Goal: Navigation & Orientation: Find specific page/section

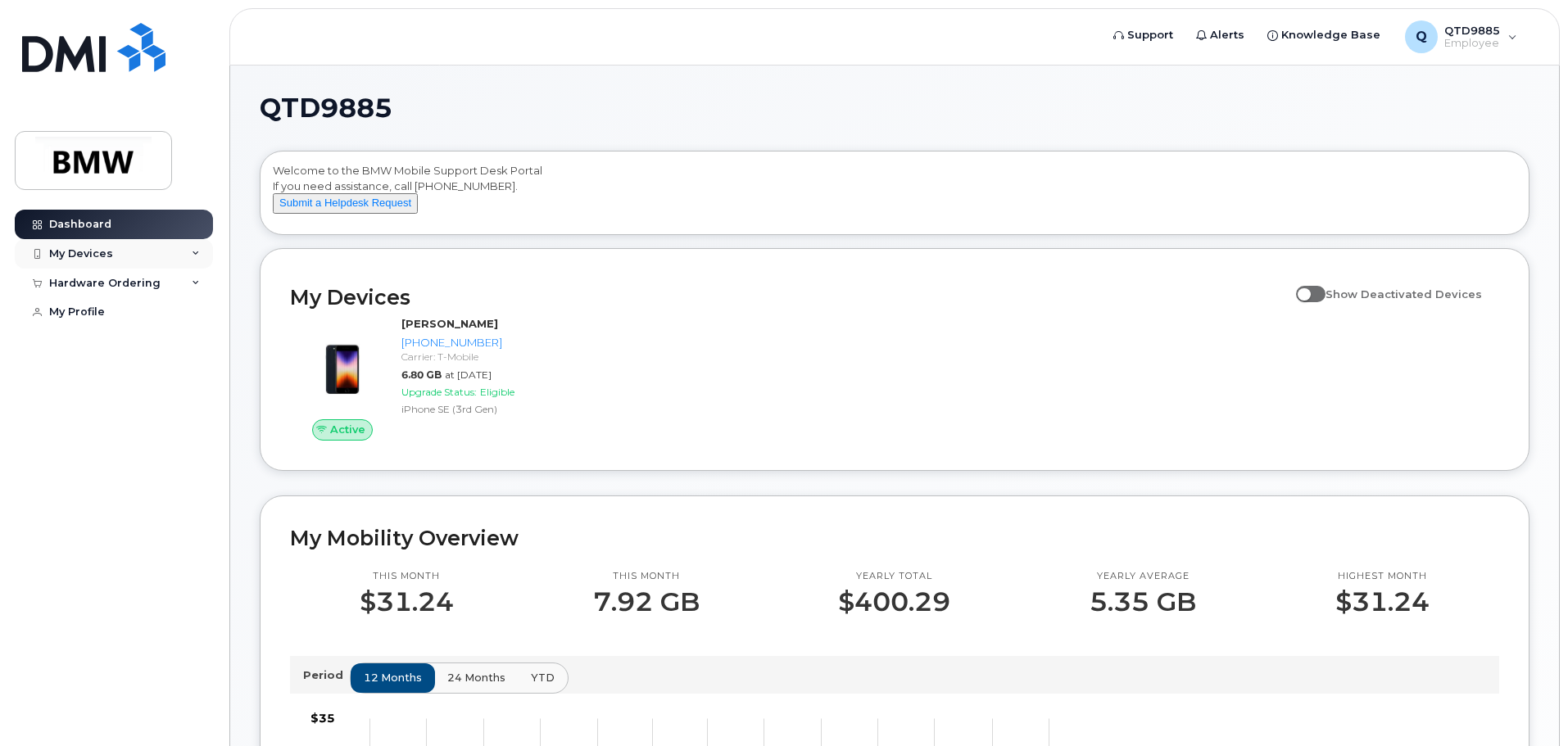
click at [142, 265] on div "My Devices" at bounding box center [114, 253] width 198 height 29
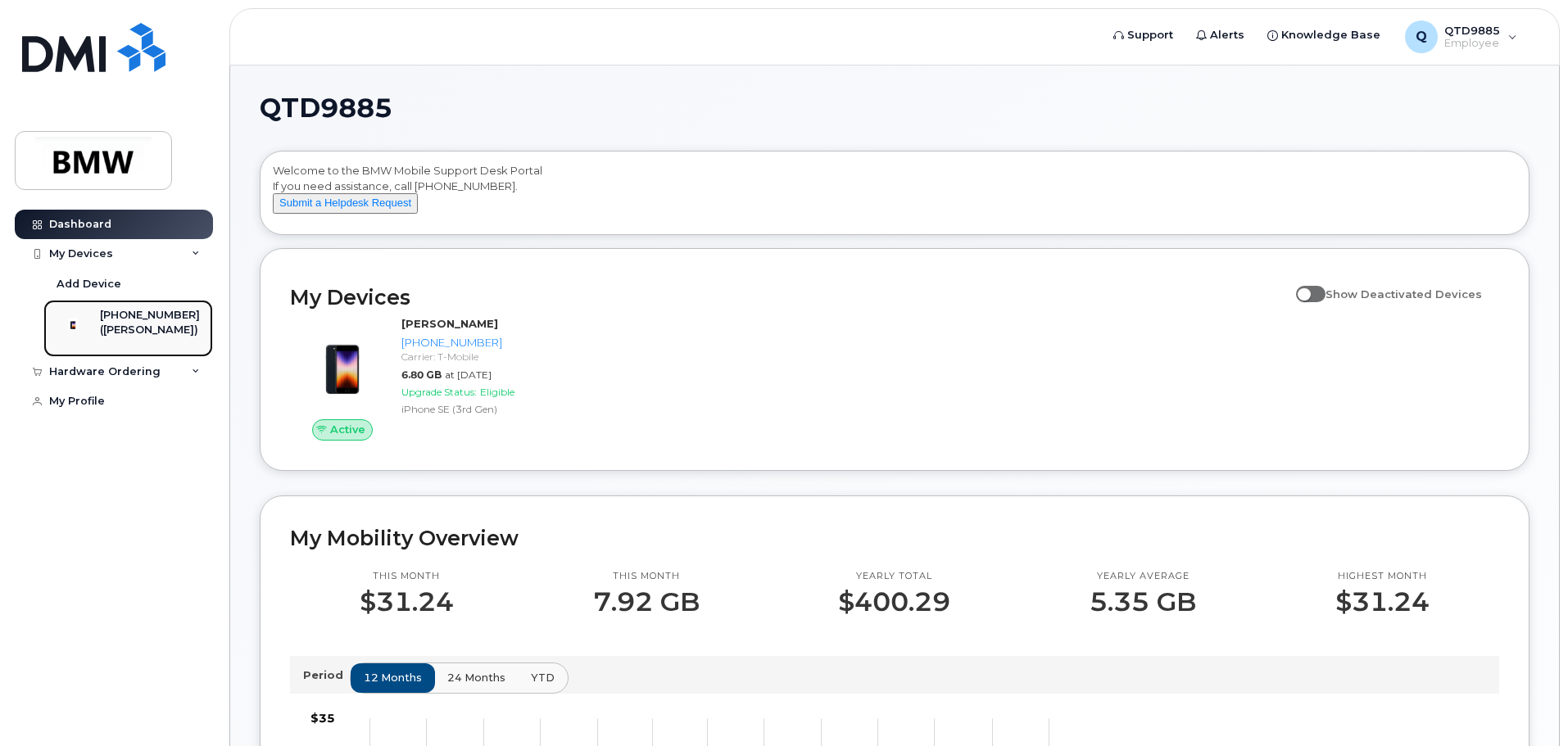
click at [147, 343] on div "[PHONE_NUMBER] ([PERSON_NAME])" at bounding box center [150, 328] width 100 height 41
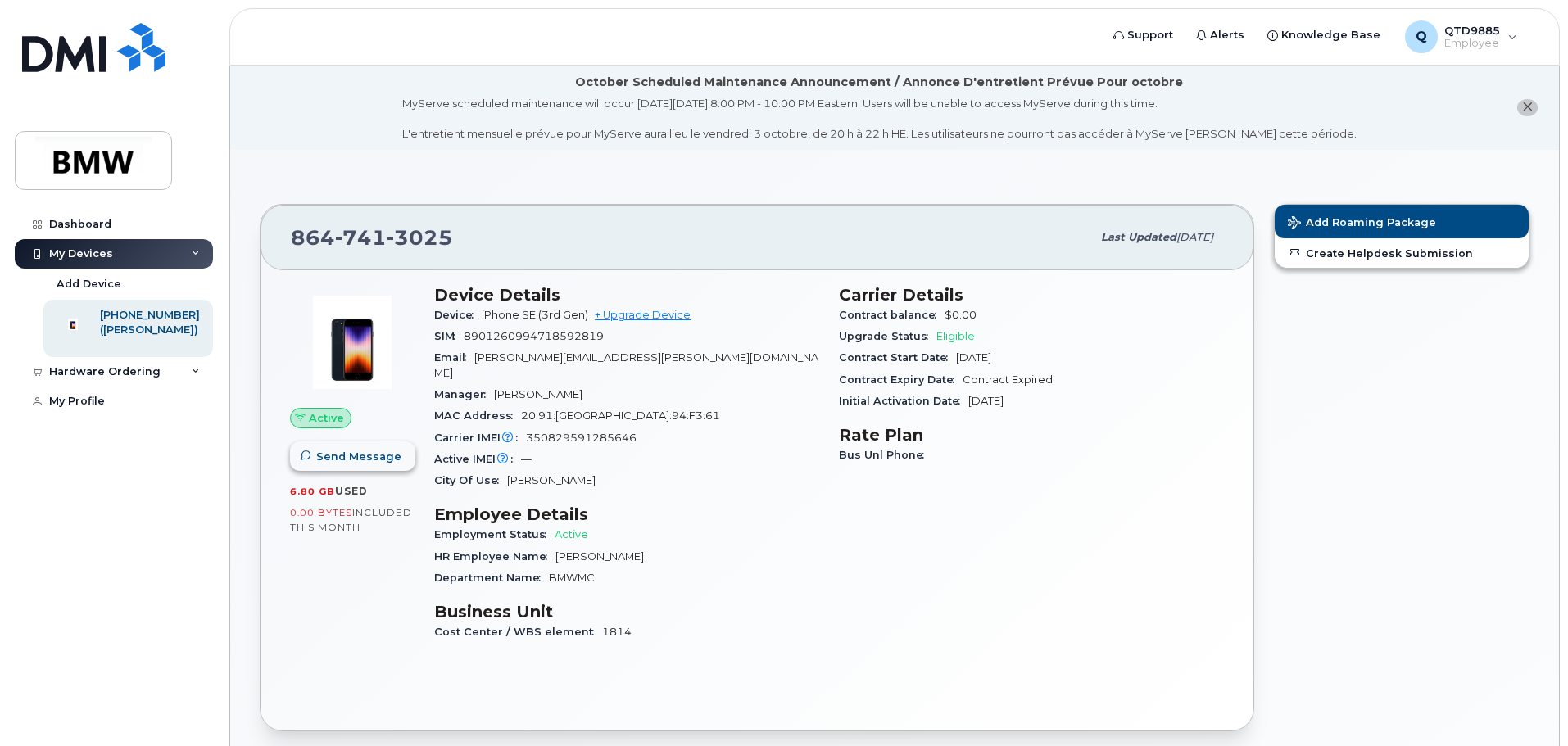
click at [377, 450] on span "Send Message" at bounding box center [358, 457] width 85 height 16
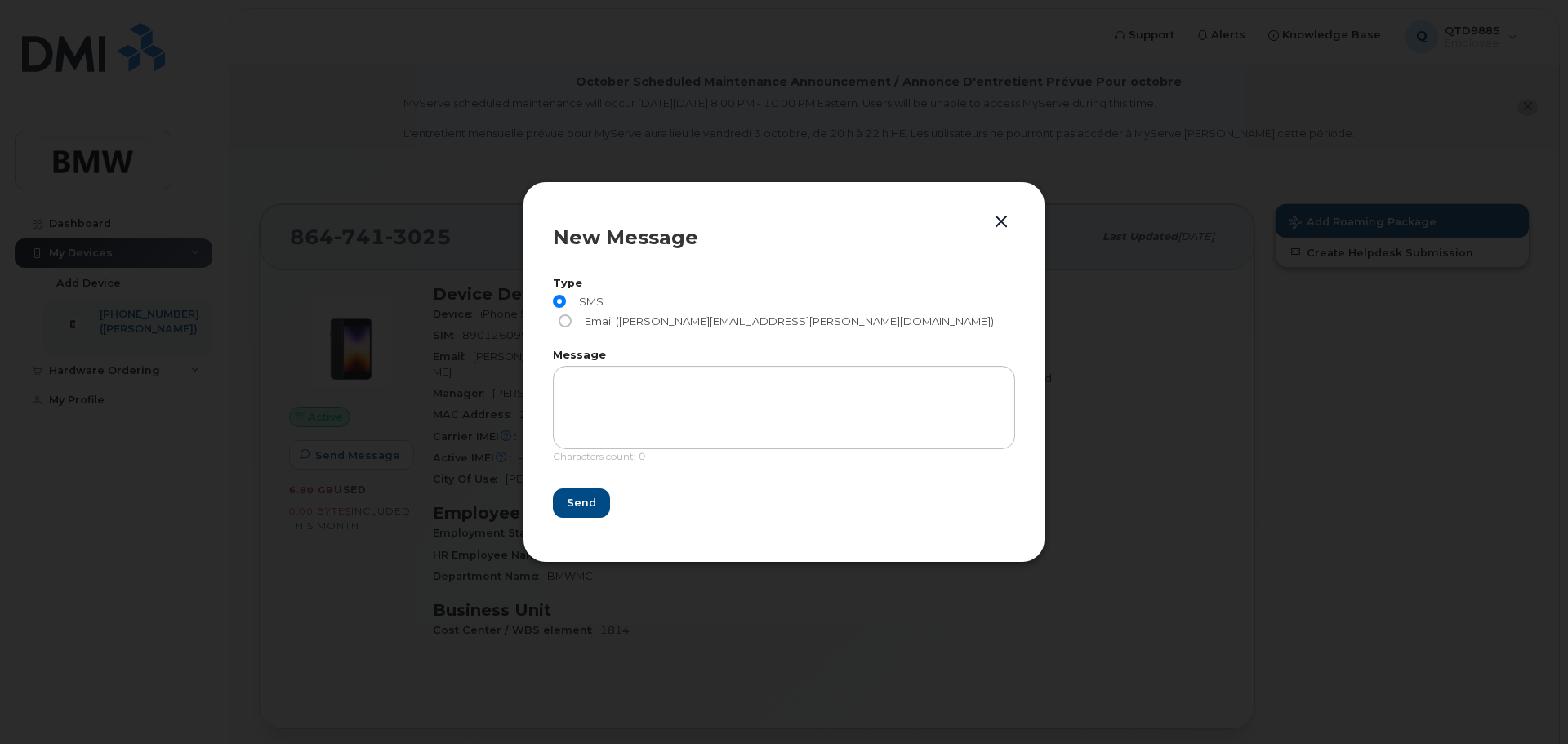
click at [1004, 233] on button "button" at bounding box center [1001, 221] width 25 height 23
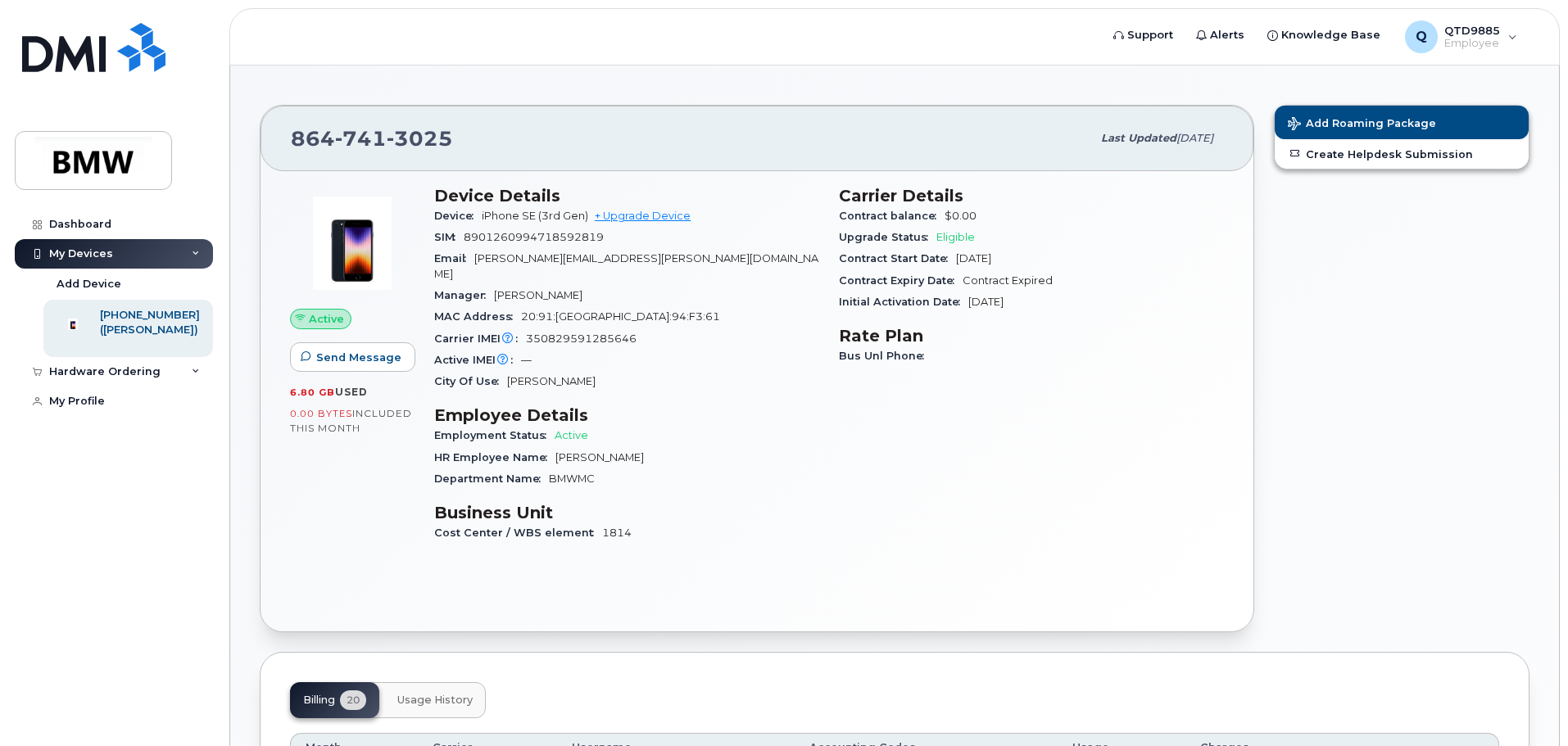
scroll to position [17, 0]
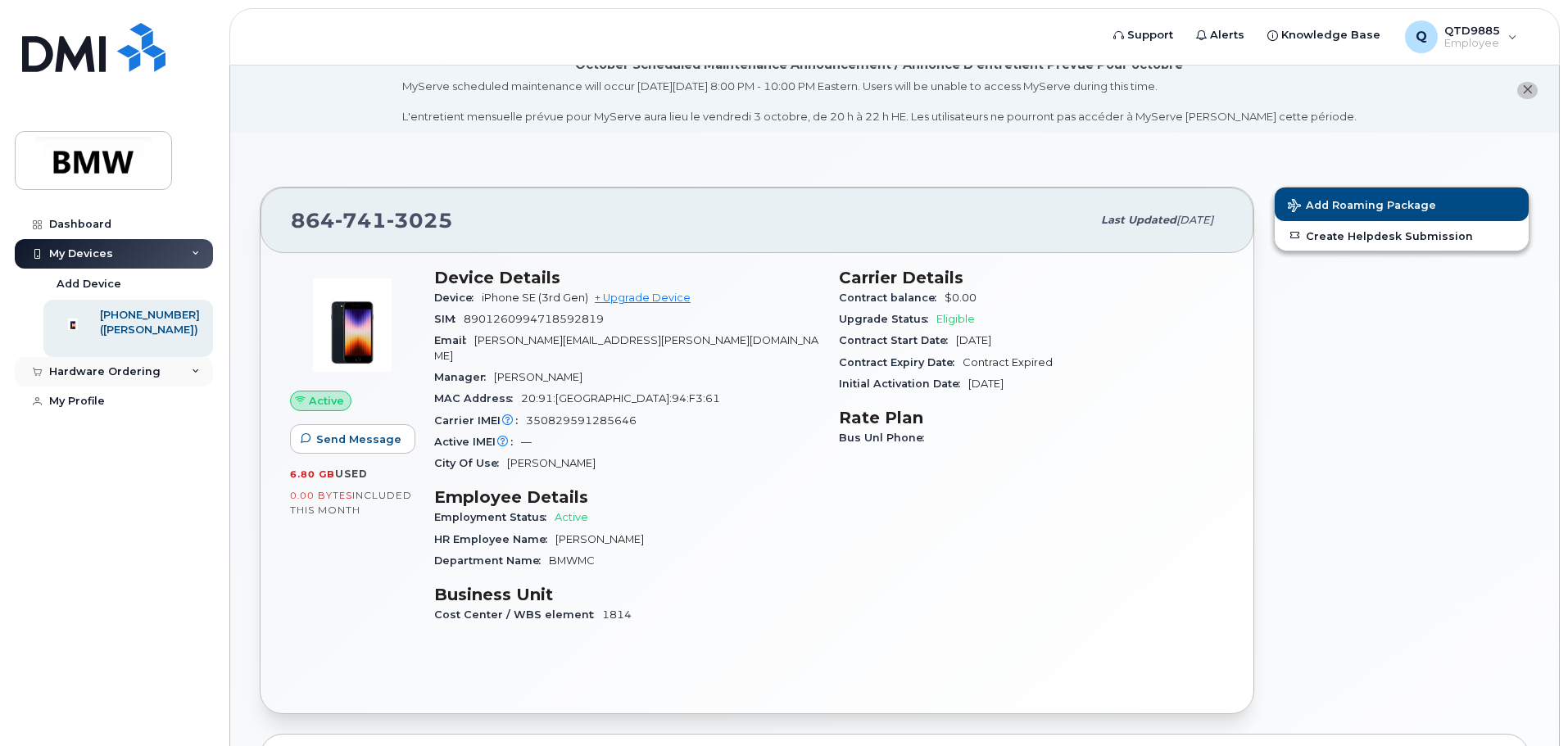
click at [169, 387] on div "Hardware Ordering" at bounding box center [114, 371] width 198 height 29
click at [91, 470] on div "My Profile" at bounding box center [77, 463] width 56 height 13
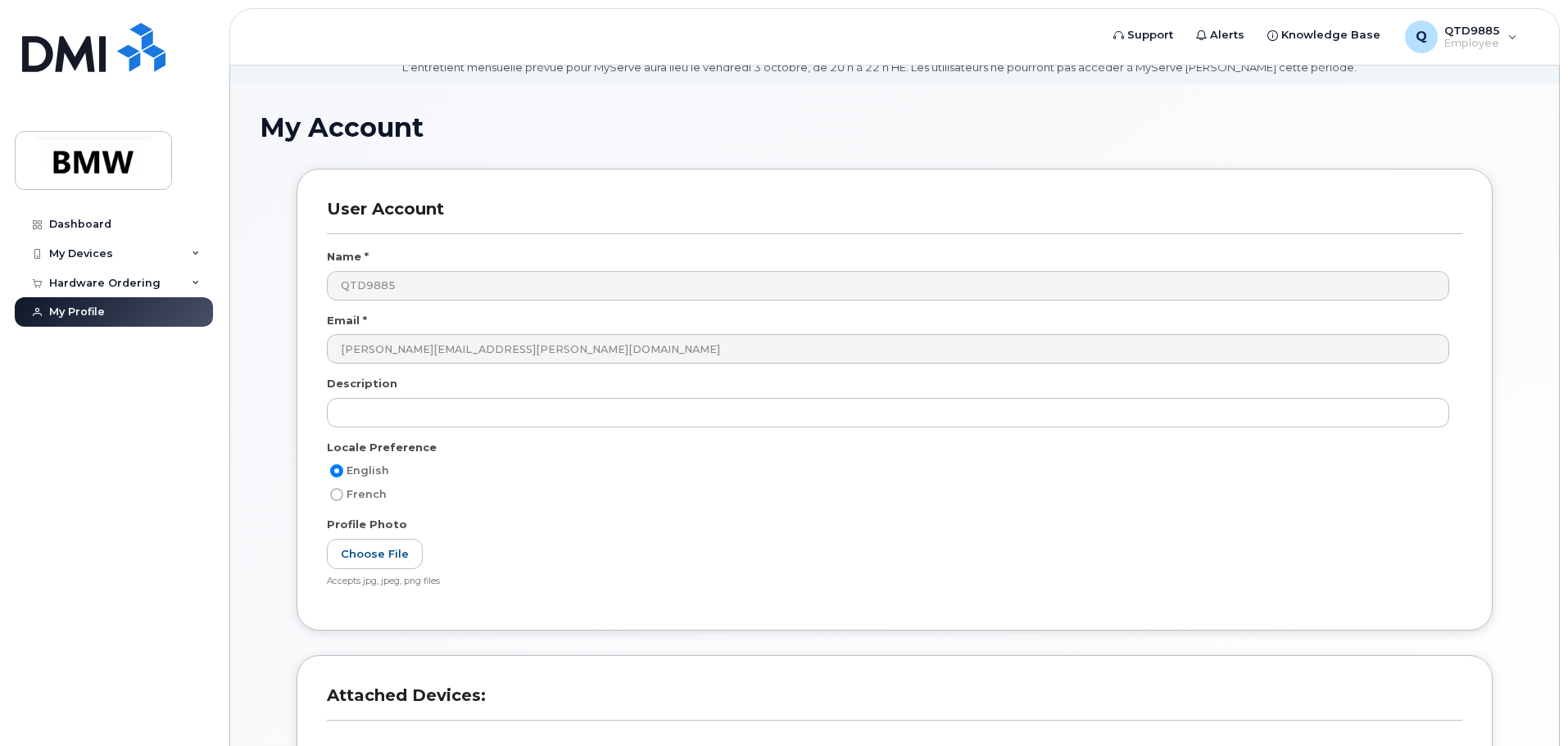
scroll to position [65, 0]
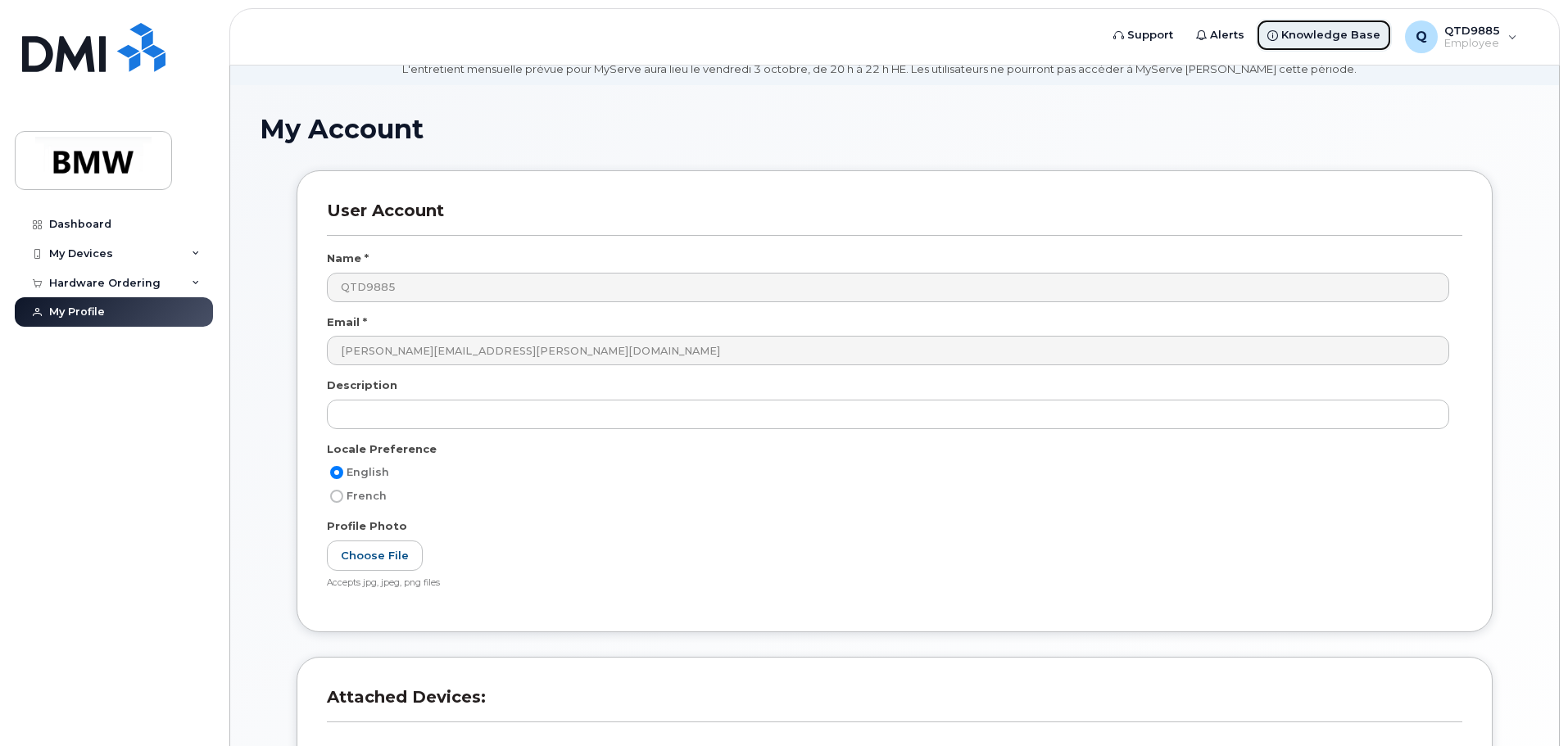
click at [1335, 28] on span "Knowledge Base" at bounding box center [1330, 35] width 99 height 16
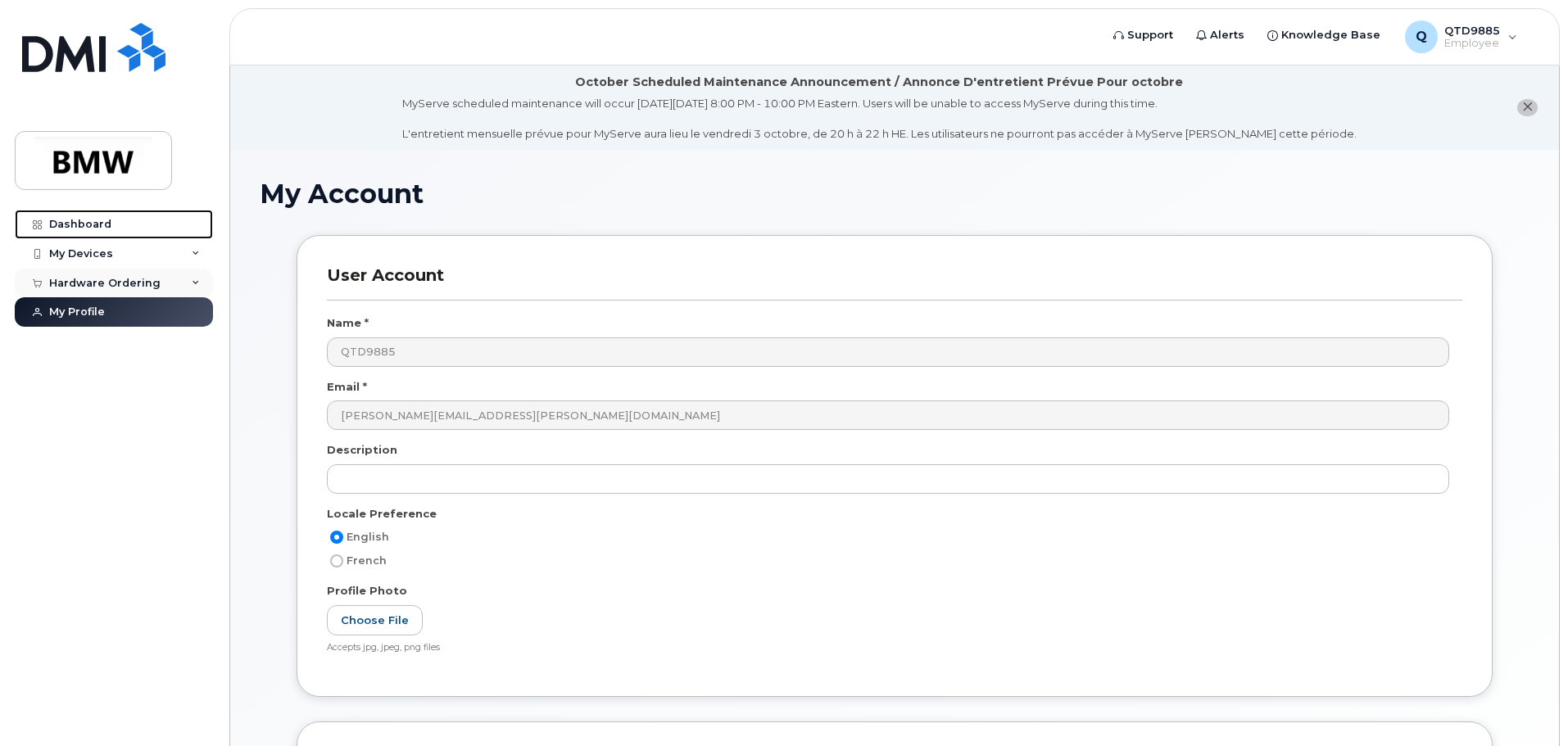
click at [125, 225] on link "Dashboard" at bounding box center [114, 224] width 198 height 29
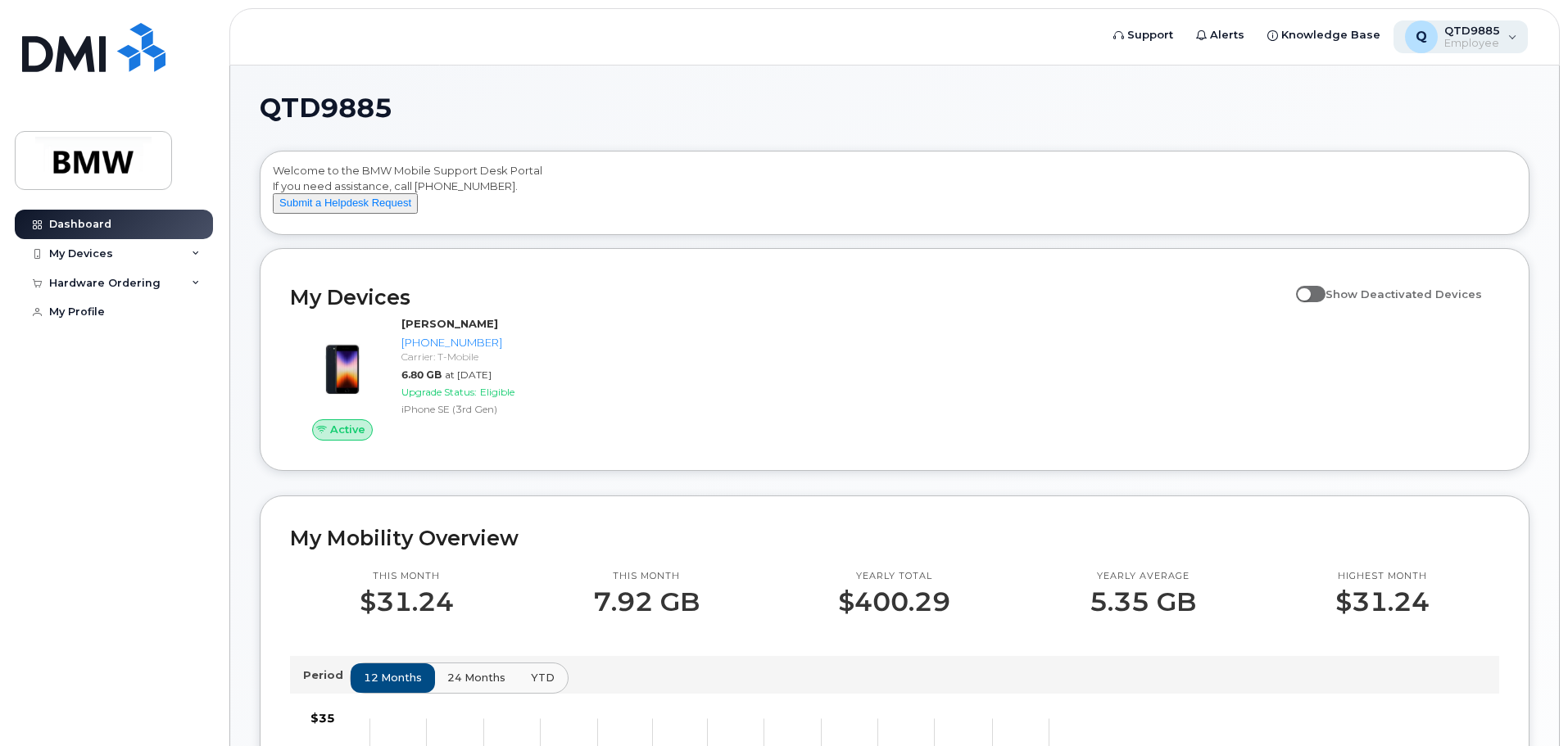
click at [1512, 27] on div "Q QTD9885 Employee" at bounding box center [1460, 36] width 135 height 33
click at [1167, 129] on div "QTD9885 Welcome to the BMW Mobile Support Desk Portal If you need assistance, c…" at bounding box center [895, 727] width 1270 height 1265
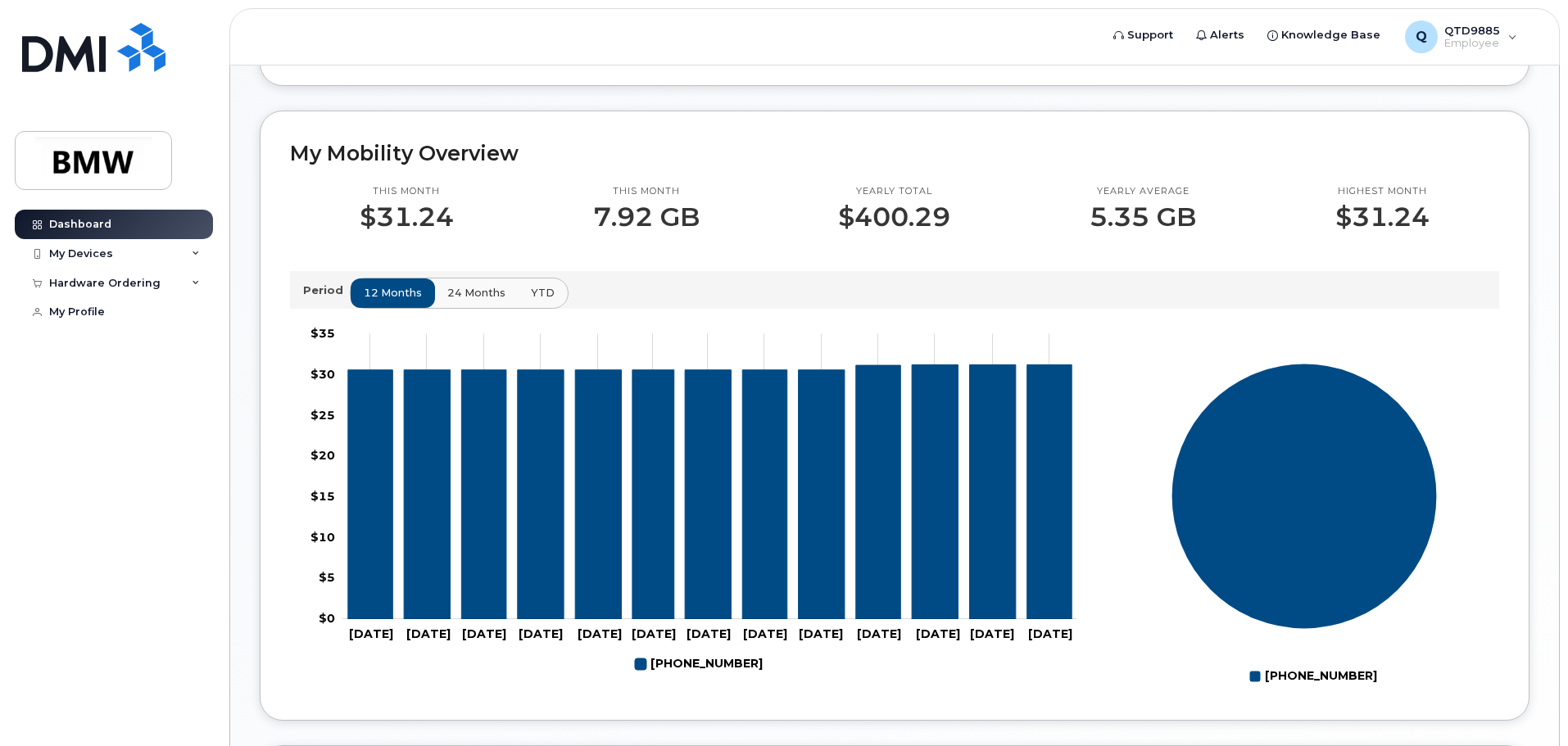
scroll to position [161, 0]
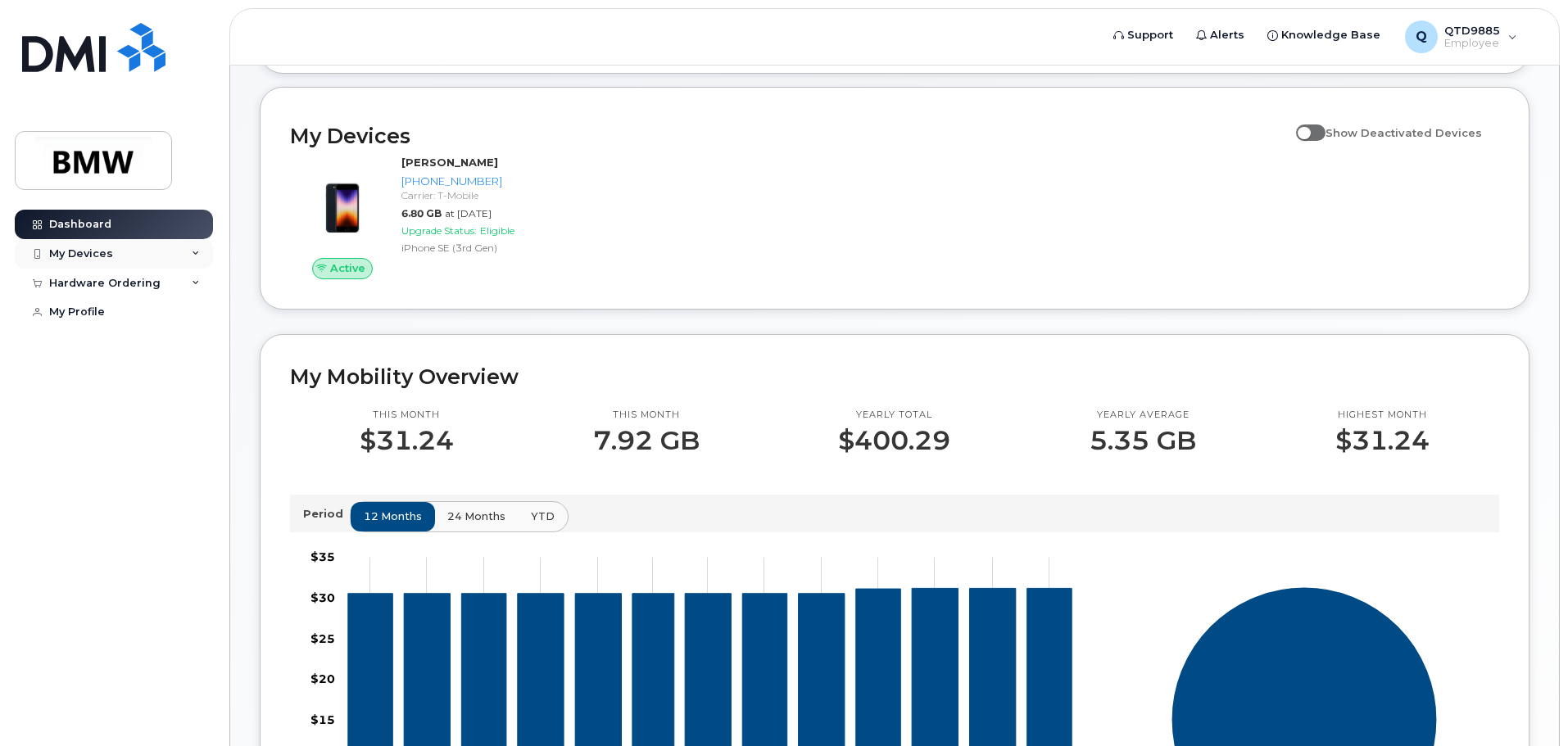
click at [169, 252] on div "My Devices" at bounding box center [114, 253] width 198 height 29
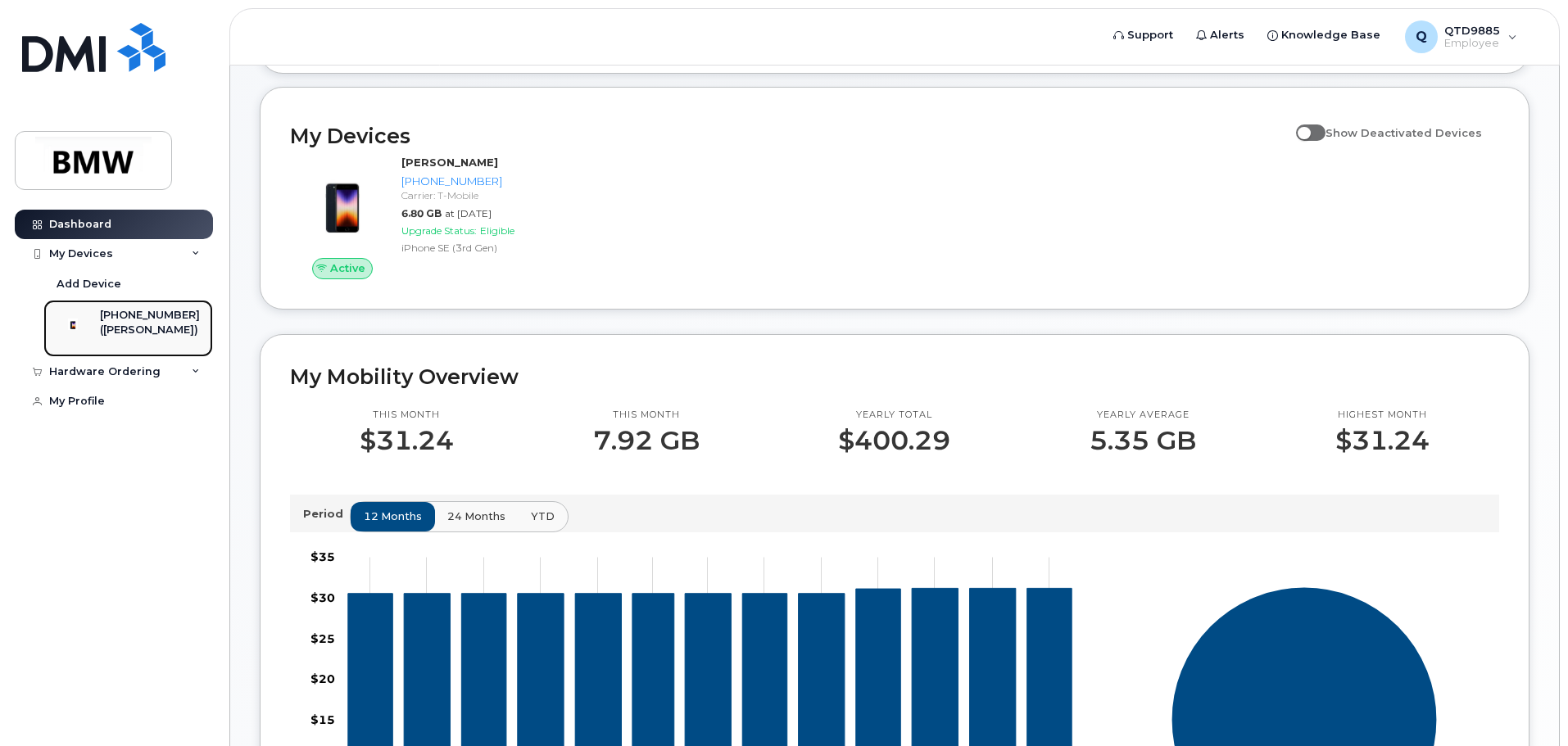
click at [166, 306] on link "[PHONE_NUMBER] ([PERSON_NAME])" at bounding box center [128, 328] width 170 height 57
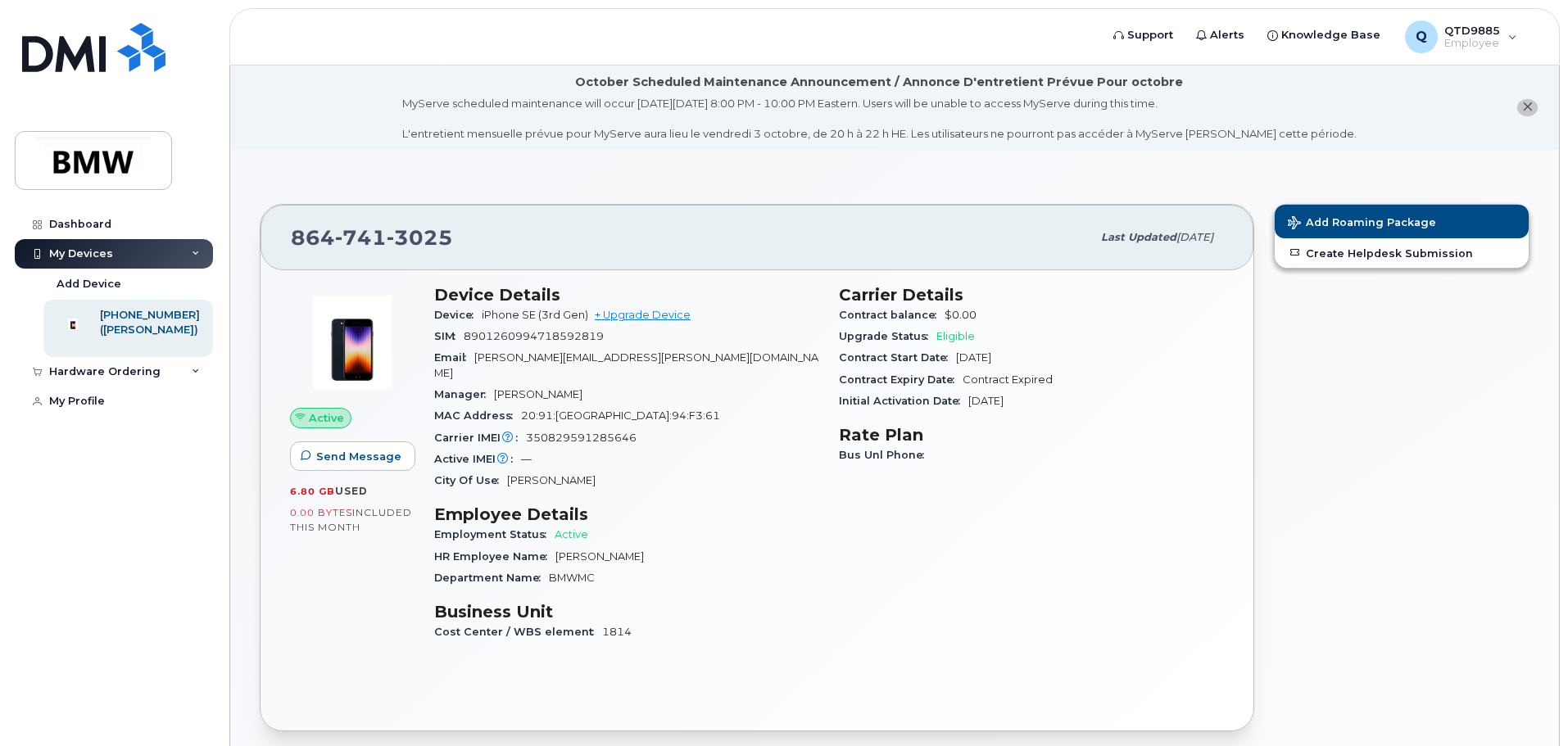
click at [1536, 106] on button "close notification" at bounding box center [1527, 107] width 20 height 17
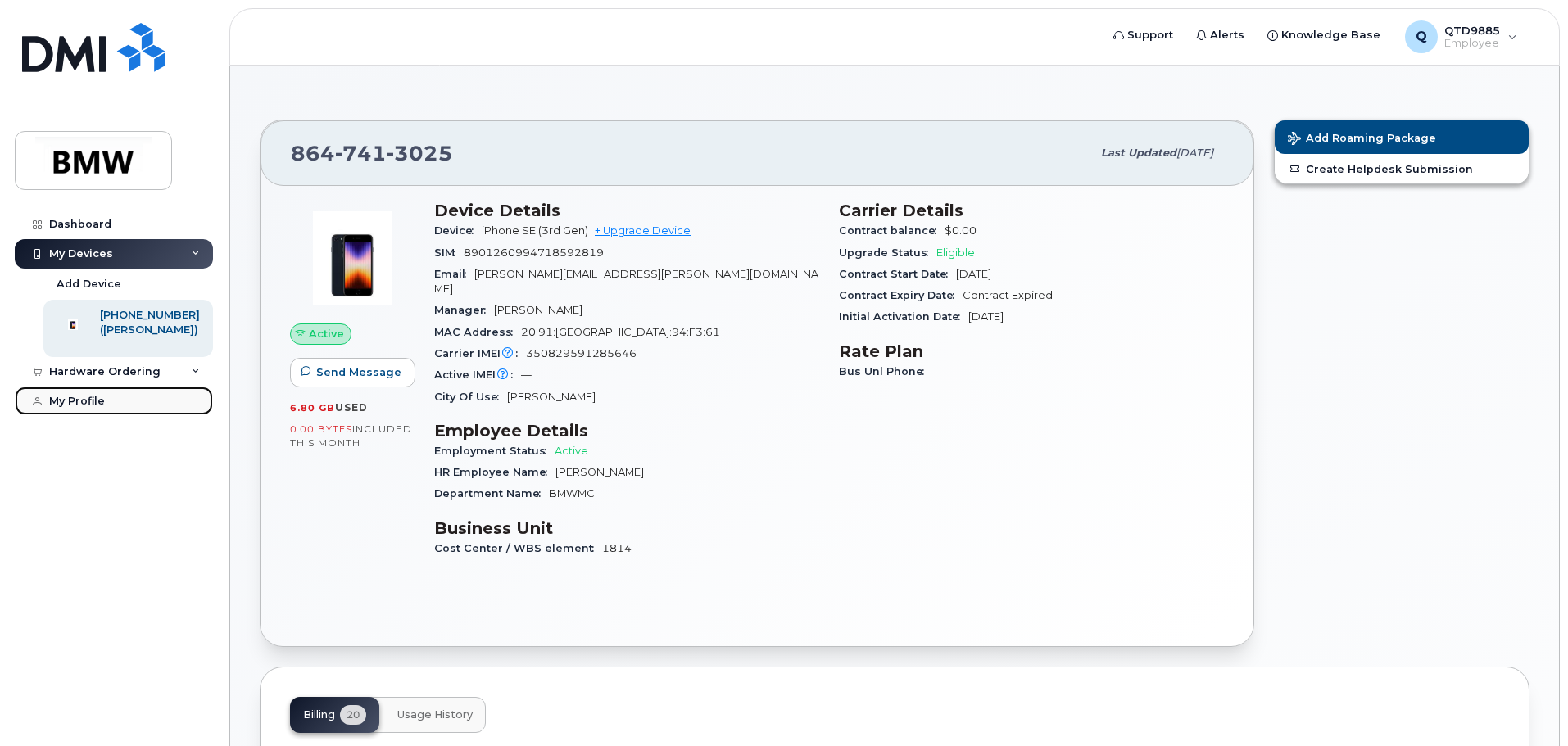
click at [102, 416] on link "My Profile" at bounding box center [114, 401] width 198 height 29
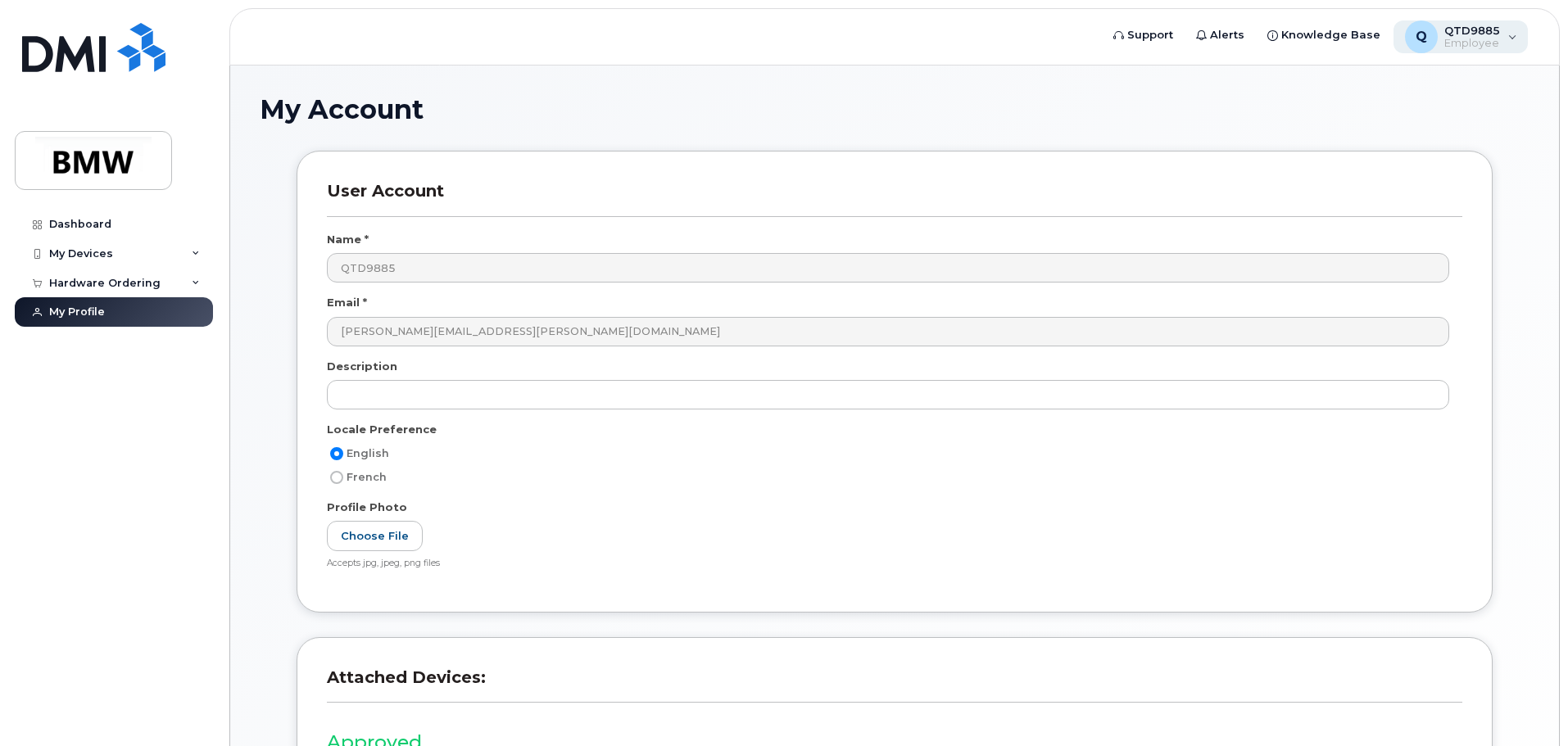
click at [1501, 37] on div "Q QTD9885 Employee" at bounding box center [1460, 36] width 135 height 33
click at [1228, 141] on div "My Account" at bounding box center [895, 122] width 1270 height 55
